Goal: Task Accomplishment & Management: Manage account settings

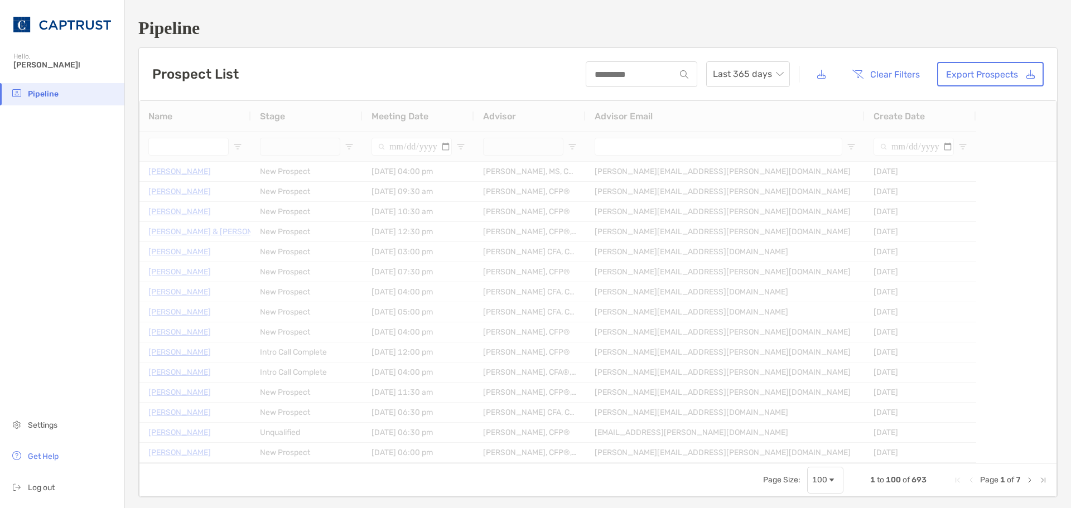
type input "**********"
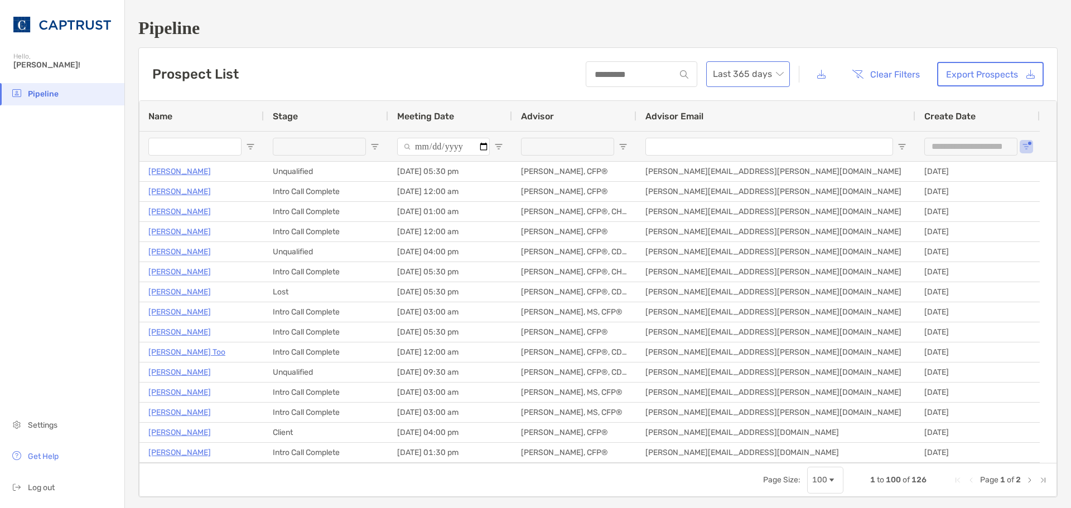
click at [753, 82] on span "Last 365 days" at bounding box center [748, 74] width 70 height 25
click at [746, 133] on div "2025" at bounding box center [741, 135] width 66 height 14
click at [872, 78] on button "Clear Filters" at bounding box center [886, 74] width 85 height 25
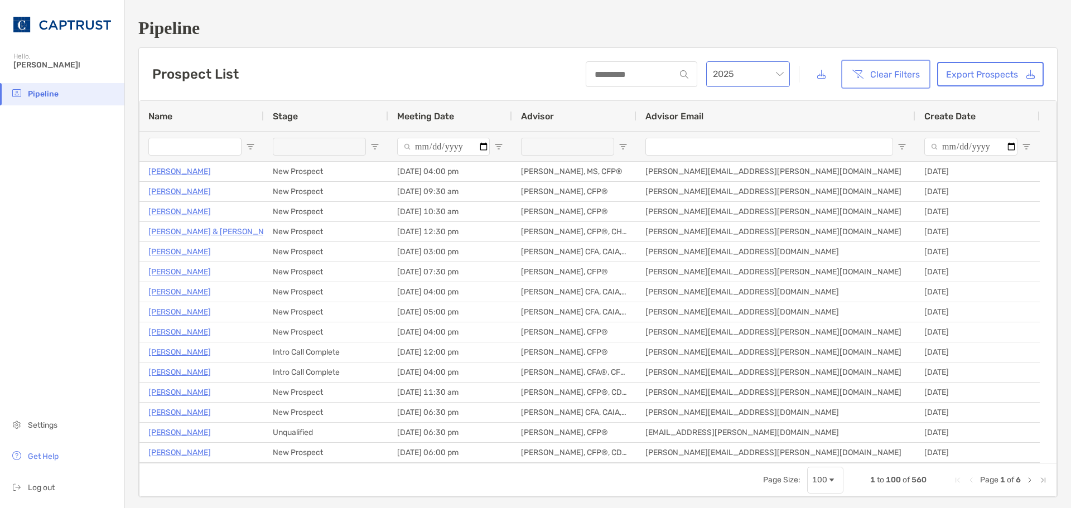
click at [772, 74] on span "2025" at bounding box center [748, 74] width 70 height 25
click at [738, 165] on div "2024" at bounding box center [741, 167] width 66 height 14
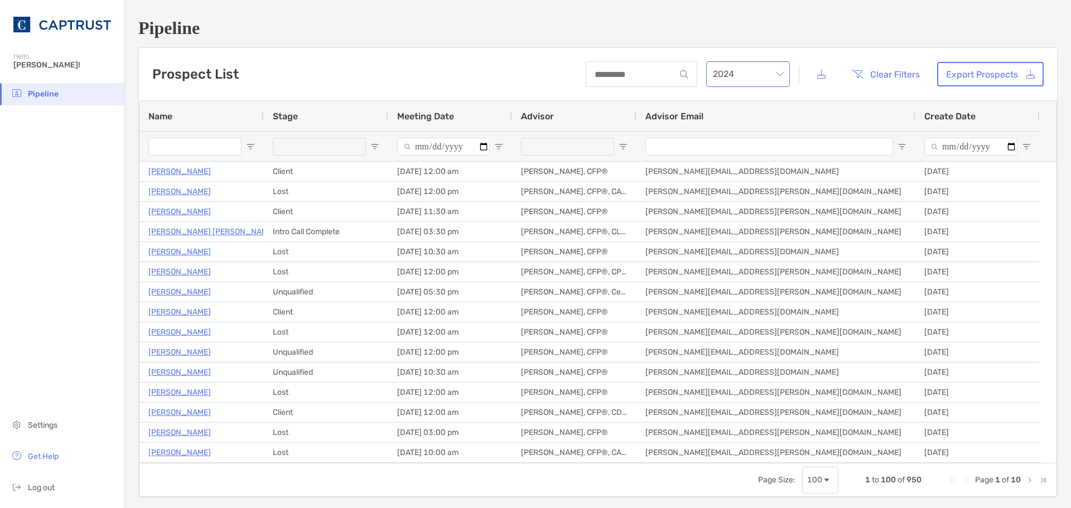
click at [773, 74] on span "2024" at bounding box center [748, 74] width 70 height 25
click at [749, 127] on div "2025" at bounding box center [740, 136] width 79 height 26
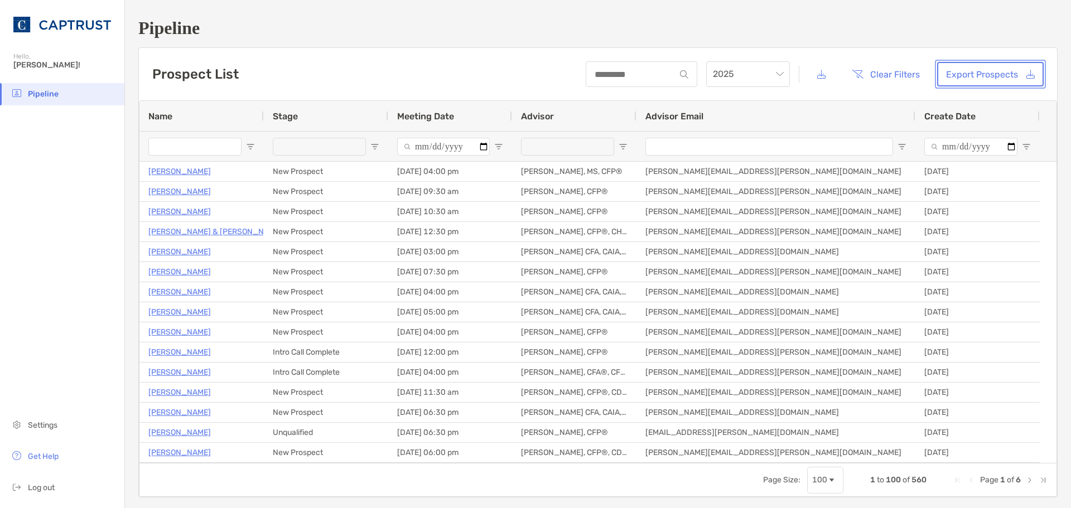
click at [993, 69] on link "Export Prospects" at bounding box center [990, 74] width 107 height 25
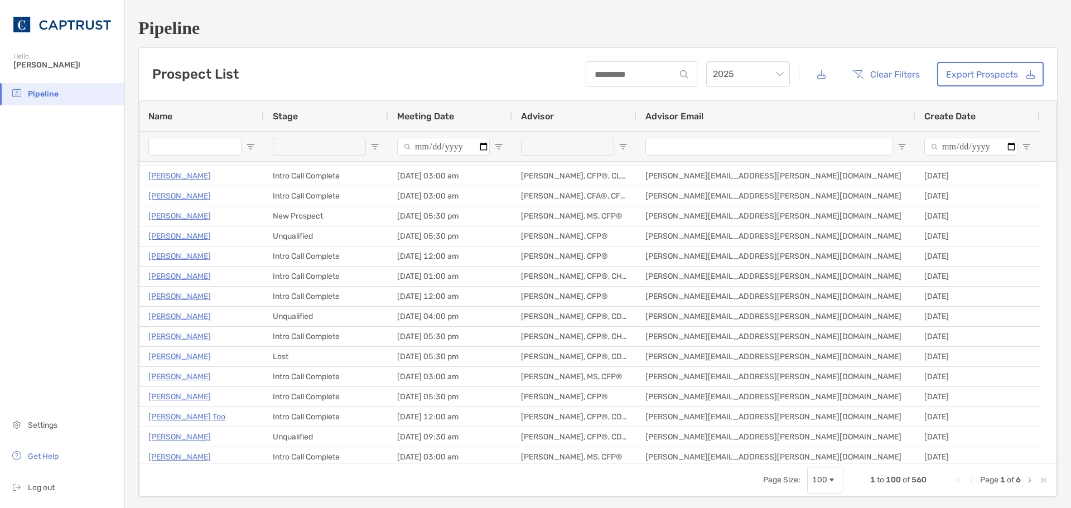
click at [504, 78] on div "Prospect List 2025 Clear Filters Export Prospects" at bounding box center [598, 74] width 919 height 52
drag, startPoint x: 540, startPoint y: 37, endPoint x: 254, endPoint y: 82, distance: 289.3
click at [540, 37] on h1 "Pipeline" at bounding box center [598, 28] width 920 height 21
click at [676, 30] on h1 "Pipeline" at bounding box center [598, 28] width 920 height 21
drag, startPoint x: 539, startPoint y: 39, endPoint x: 382, endPoint y: 66, distance: 159.2
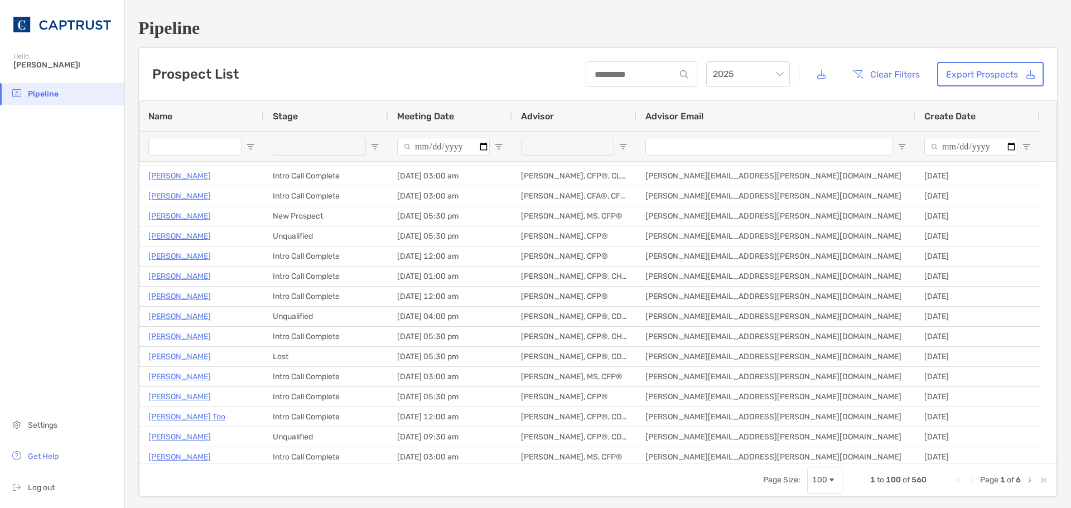
click at [539, 39] on div "Pipeline Prospect List 2025 Clear Filters Export Prospects 1 to 100 of 560. Pag…" at bounding box center [598, 258] width 946 height 516
click at [1029, 146] on span "Open Filter Menu" at bounding box center [1026, 146] width 9 height 9
click at [1025, 172] on span "Filtering operator" at bounding box center [1027, 167] width 9 height 9
click at [1035, 205] on input "Filter Value" at bounding box center [989, 196] width 100 height 18
type input "**********"
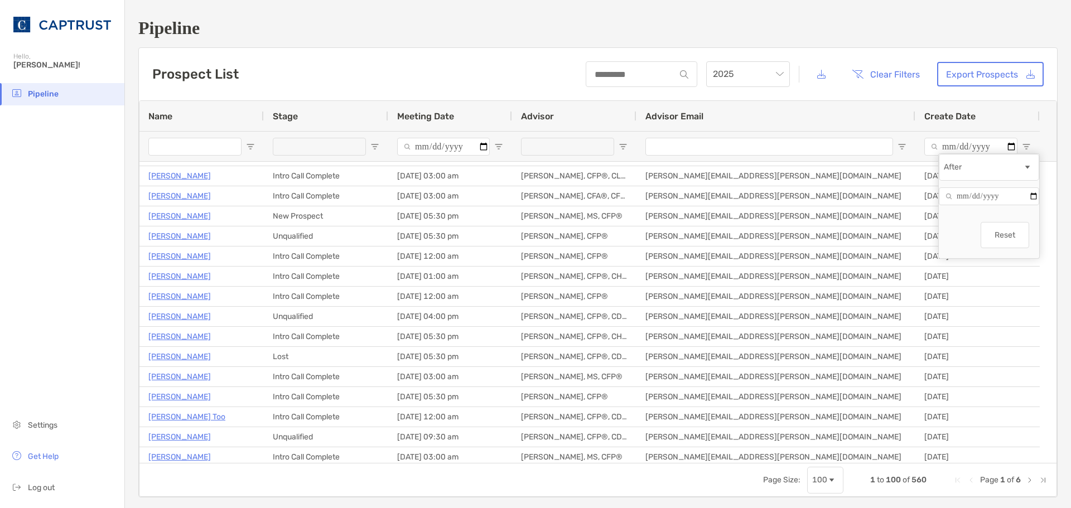
type input "**********"
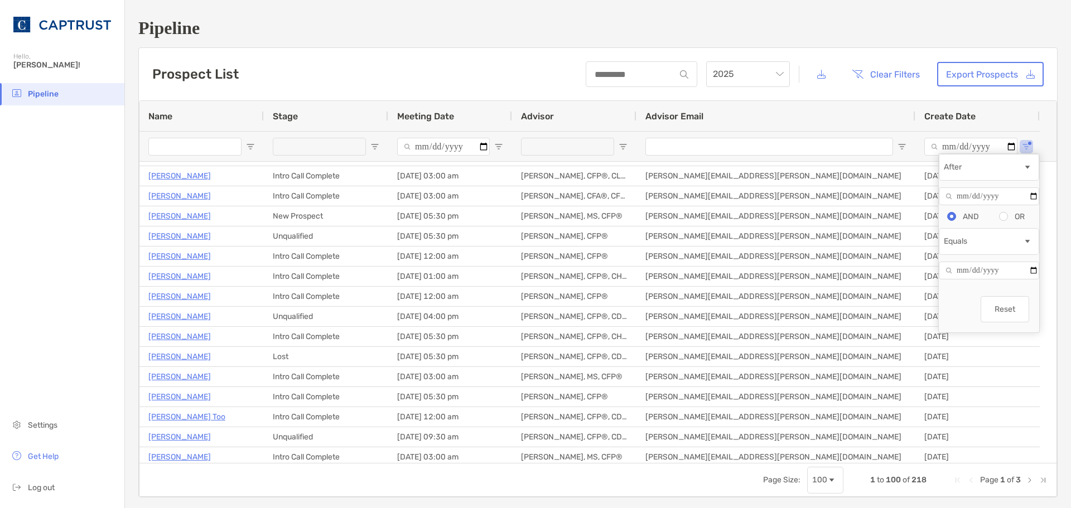
type input "**********"
drag, startPoint x: 961, startPoint y: 306, endPoint x: 968, endPoint y: 294, distance: 14.3
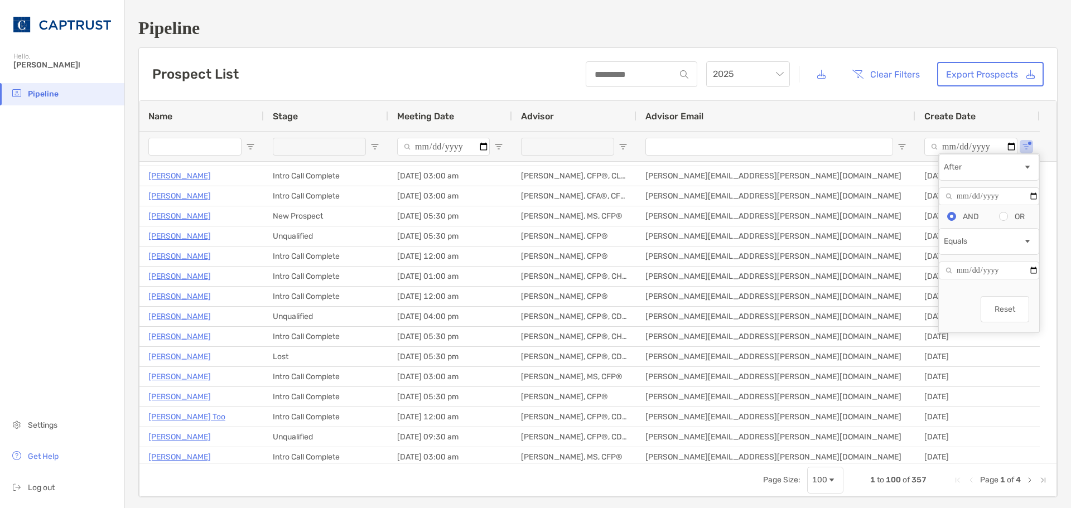
click at [961, 306] on div "Reset" at bounding box center [989, 311] width 100 height 43
click at [1027, 181] on div "After" at bounding box center [989, 167] width 100 height 27
click at [966, 320] on div "Reset" at bounding box center [989, 311] width 100 height 43
click at [553, 34] on h1 "Pipeline" at bounding box center [598, 28] width 920 height 21
click at [884, 74] on button "Clear Filters" at bounding box center [886, 74] width 85 height 25
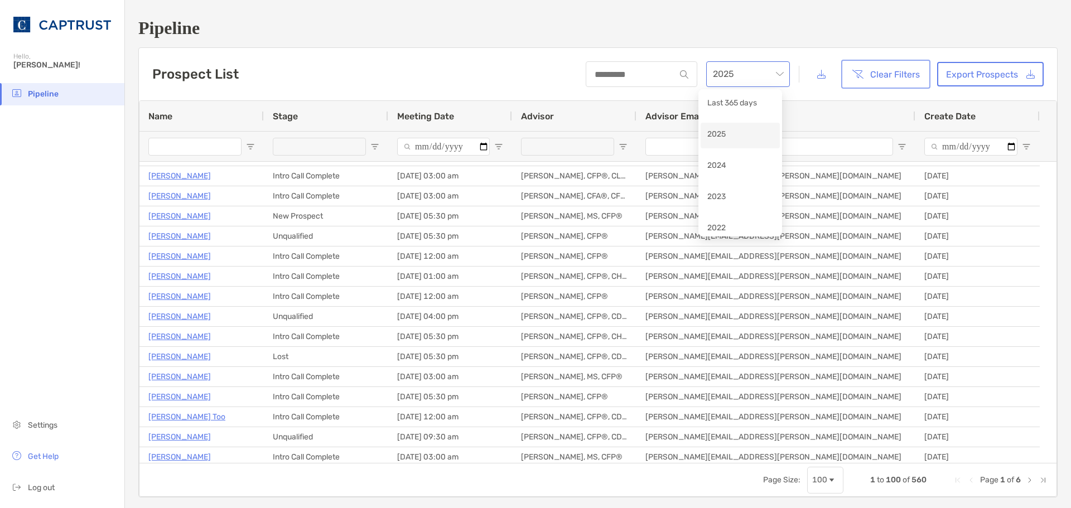
click at [772, 75] on span "2025" at bounding box center [748, 74] width 70 height 25
click at [575, 18] on h1 "Pipeline" at bounding box center [598, 28] width 920 height 21
click at [776, 77] on div "2025" at bounding box center [748, 74] width 84 height 26
click at [576, 21] on h1 "Pipeline" at bounding box center [598, 28] width 920 height 21
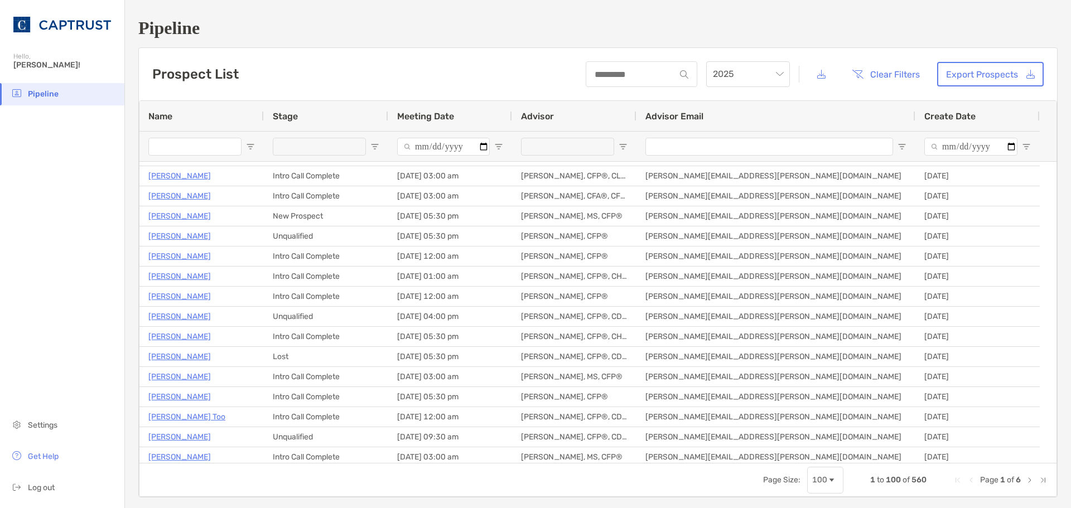
click at [536, 23] on h1 "Pipeline" at bounding box center [598, 28] width 920 height 21
click at [541, 24] on h1 "Pipeline" at bounding box center [598, 28] width 920 height 21
click at [536, 20] on h1 "Pipeline" at bounding box center [598, 28] width 920 height 21
click at [562, 23] on h1 "Pipeline" at bounding box center [598, 28] width 920 height 21
